Goal: Obtain resource: Download file/media

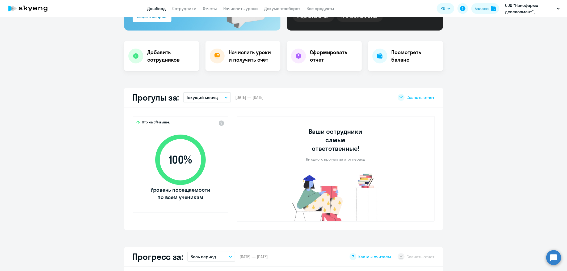
scroll to position [89, 0]
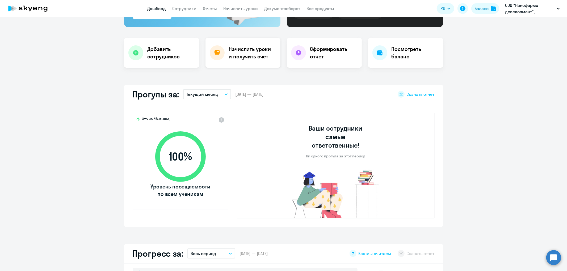
click at [253, 60] on div "Начислить уроки и получить счёт" at bounding box center [242, 53] width 75 height 30
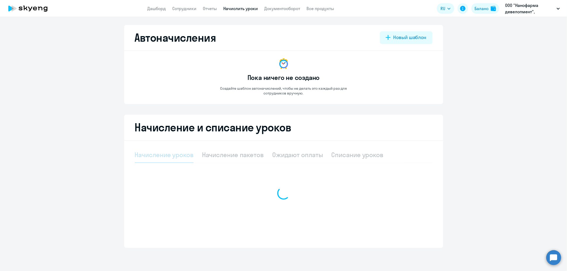
select select "10"
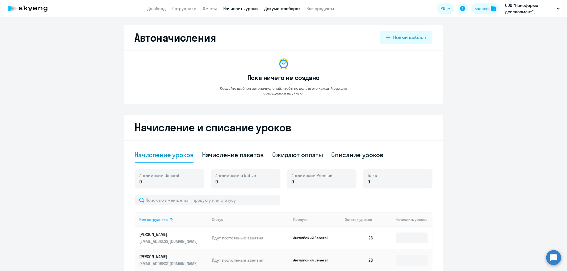
click at [278, 7] on link "Документооборот" at bounding box center [282, 8] width 36 height 5
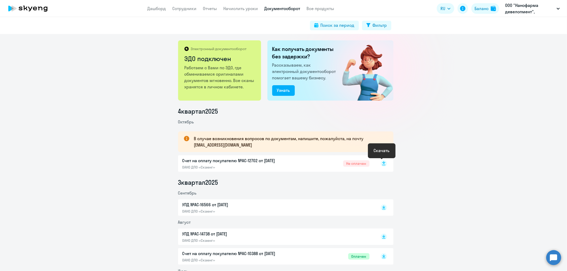
click at [382, 162] on rect at bounding box center [384, 164] width 6 height 6
